Goal: Information Seeking & Learning: Learn about a topic

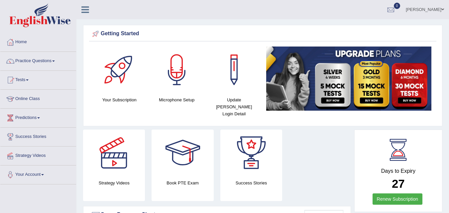
click at [48, 62] on link "Practice Questions" at bounding box center [38, 60] width 76 height 17
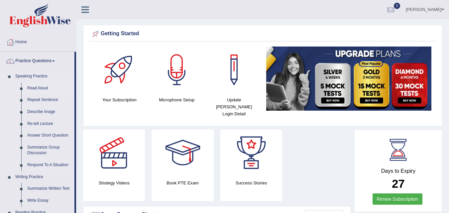
click at [43, 93] on link "Read Aloud" at bounding box center [49, 88] width 50 height 12
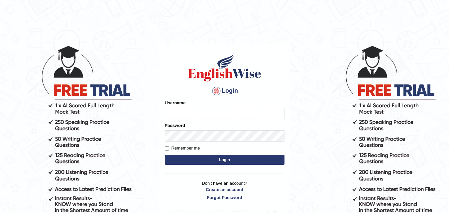
click at [365, 80] on body "Login Please fix the following errors: Username Password Remember me Login Don'…" at bounding box center [224, 129] width 449 height 213
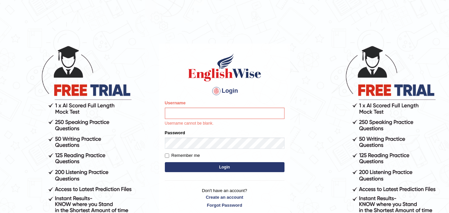
click at [365, 80] on body "Login Please fix the following errors: Username Username cannot be blank. Passw…" at bounding box center [224, 129] width 449 height 213
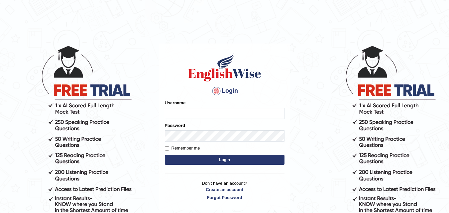
click at [271, 114] on input "Username" at bounding box center [225, 113] width 120 height 11
type input "Fely_1975"
click at [239, 161] on button "Login" at bounding box center [225, 160] width 120 height 10
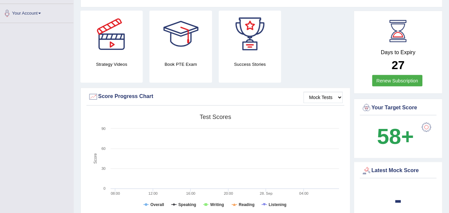
scroll to position [164, 0]
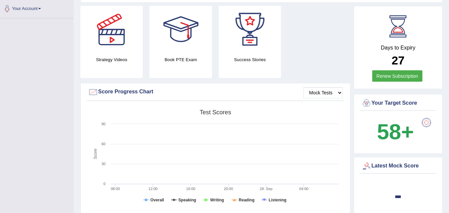
click at [436, 38] on div "Days to Expiry 27 Renew Subscription" at bounding box center [398, 49] width 76 height 73
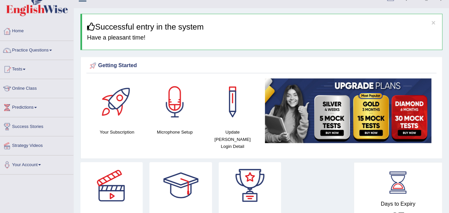
scroll to position [0, 0]
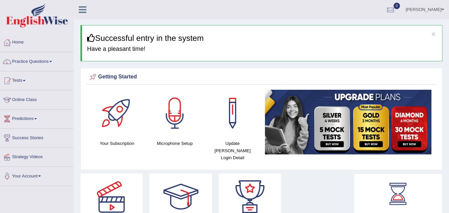
click at [44, 62] on link "Practice Questions" at bounding box center [38, 60] width 76 height 17
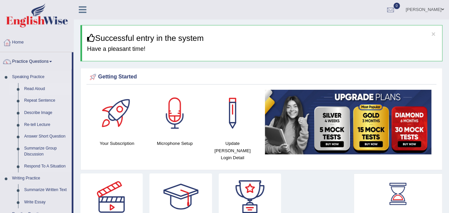
click at [43, 90] on link "Read Aloud" at bounding box center [49, 88] width 50 height 12
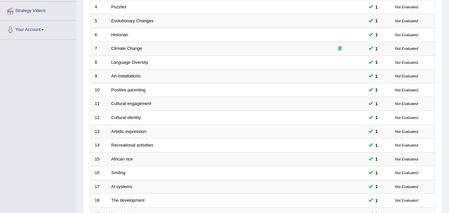
scroll to position [227, 0]
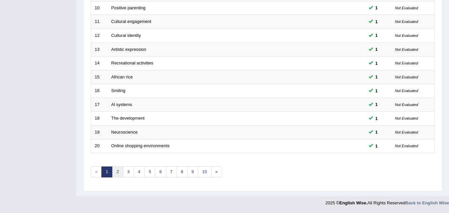
click at [116, 171] on link "2" at bounding box center [117, 171] width 11 height 11
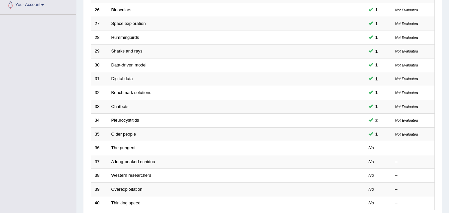
scroll to position [227, 0]
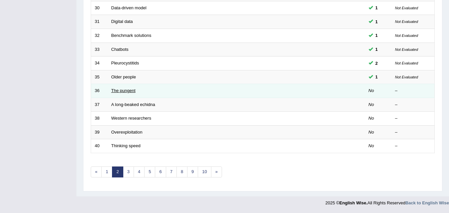
click at [135, 92] on link "The pungent" at bounding box center [123, 90] width 24 height 5
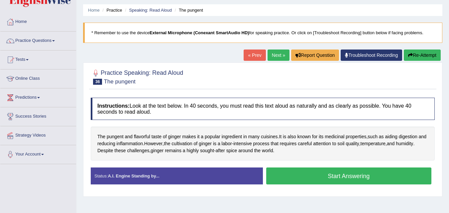
scroll to position [17, 0]
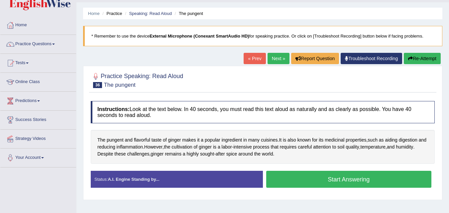
click at [373, 180] on button "Start Answering" at bounding box center [348, 179] width 165 height 17
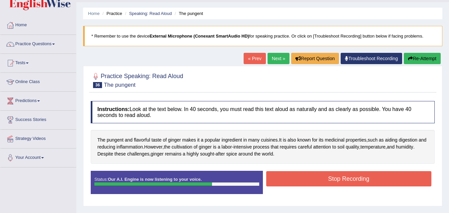
click at [389, 179] on button "Stop Recording" at bounding box center [348, 178] width 165 height 15
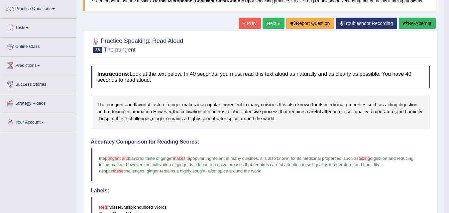
scroll to position [0, 0]
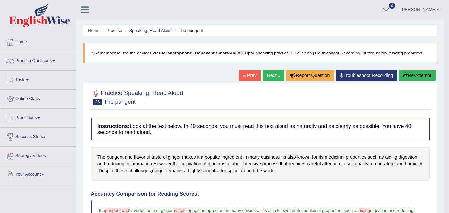
click at [55, 61] on span at bounding box center [53, 60] width 3 height 1
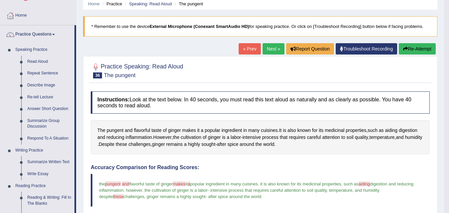
scroll to position [26, 0]
click at [59, 74] on link "Repeat Sentence" at bounding box center [49, 74] width 50 height 12
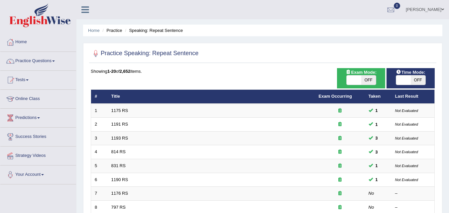
click at [66, 61] on link "Practice Questions" at bounding box center [38, 60] width 76 height 17
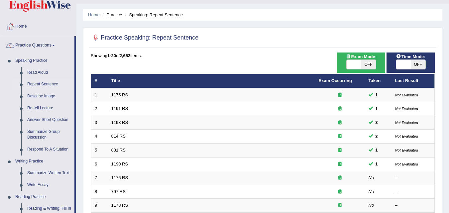
scroll to position [34, 0]
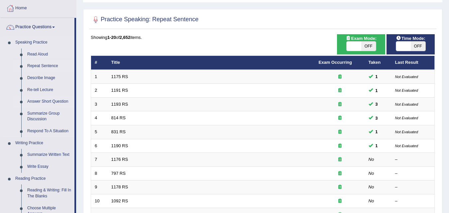
click at [65, 103] on link "Answer Short Question" at bounding box center [49, 102] width 50 height 12
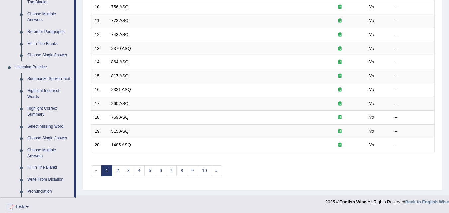
scroll to position [227, 0]
click at [84, 94] on div "Practice Speaking: Answer Short Question Time Mode: ON OFF Exam Mode: ON OFF Sh…" at bounding box center [262, 3] width 359 height 375
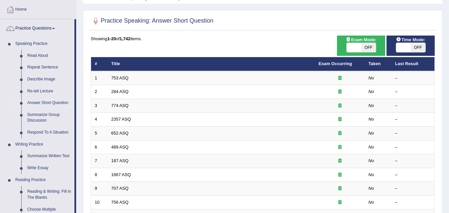
scroll to position [0, 0]
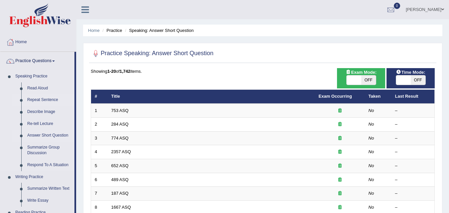
click at [56, 99] on link "Repeat Sentence" at bounding box center [49, 100] width 50 height 12
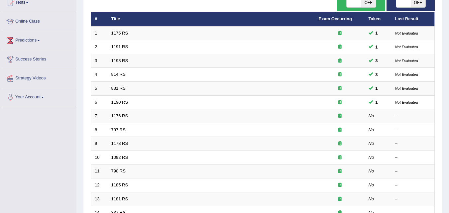
scroll to position [78, 0]
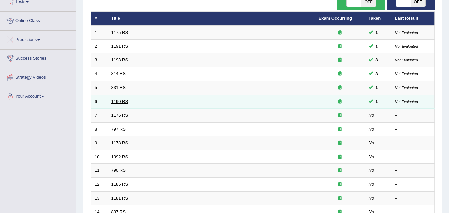
click at [126, 103] on link "1190 RS" at bounding box center [119, 101] width 17 height 5
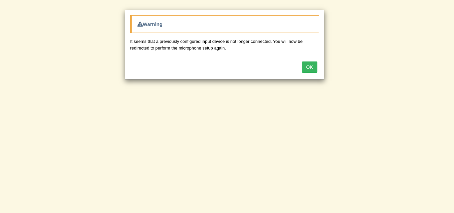
click at [312, 70] on button "OK" at bounding box center [309, 66] width 15 height 11
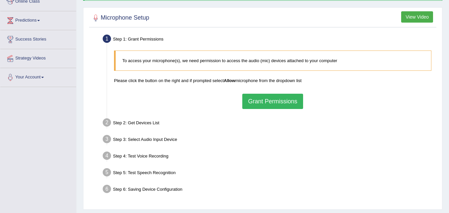
scroll to position [95, 0]
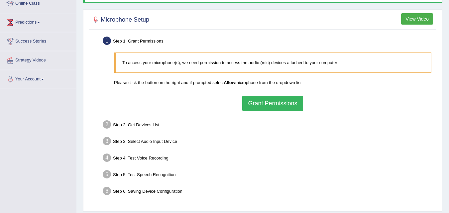
click at [289, 105] on button "Grant Permissions" at bounding box center [272, 103] width 60 height 15
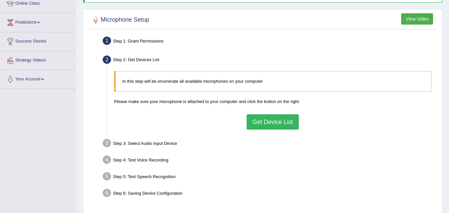
click at [287, 124] on button "Get Device List" at bounding box center [272, 121] width 52 height 15
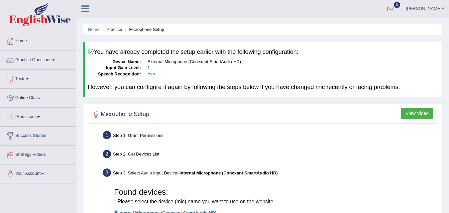
scroll to position [0, 0]
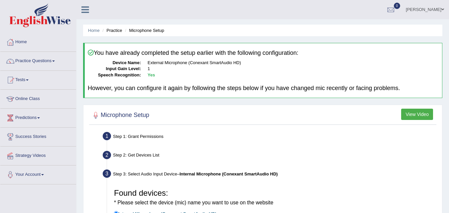
click at [55, 61] on span at bounding box center [53, 60] width 3 height 1
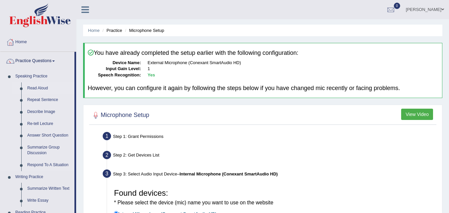
click at [48, 88] on link "Read Aloud" at bounding box center [49, 88] width 50 height 12
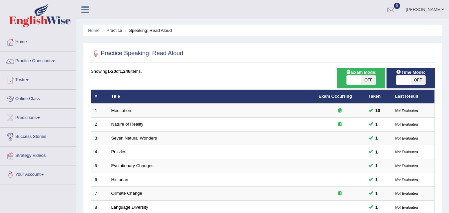
click at [29, 80] on span at bounding box center [27, 79] width 3 height 1
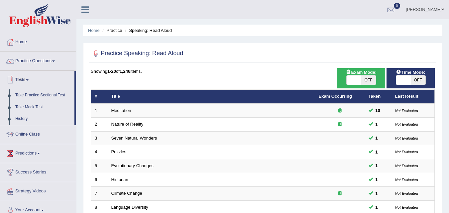
click at [35, 136] on link "Online Class" at bounding box center [38, 133] width 76 height 17
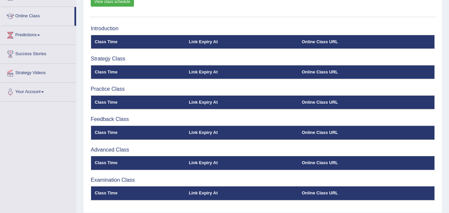
scroll to position [65, 0]
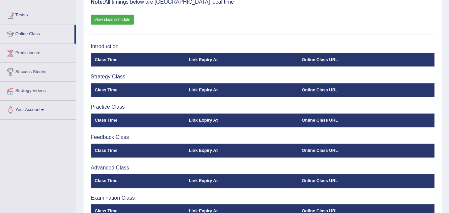
click at [314, 61] on th "Online Class URL" at bounding box center [366, 60] width 136 height 14
click at [110, 76] on h3 "Strategy Class" at bounding box center [263, 77] width 344 height 6
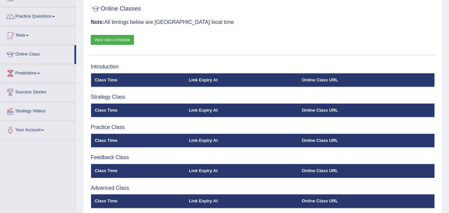
scroll to position [0, 0]
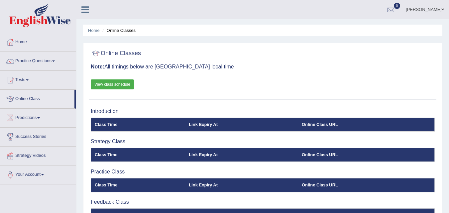
click at [55, 60] on span at bounding box center [53, 60] width 3 height 1
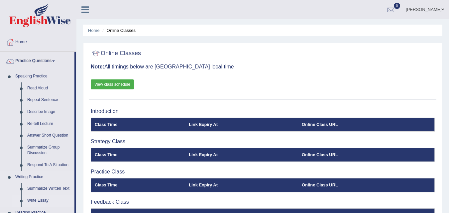
click at [24, 201] on link "Write Essay" at bounding box center [49, 201] width 50 height 12
